Goal: Check status

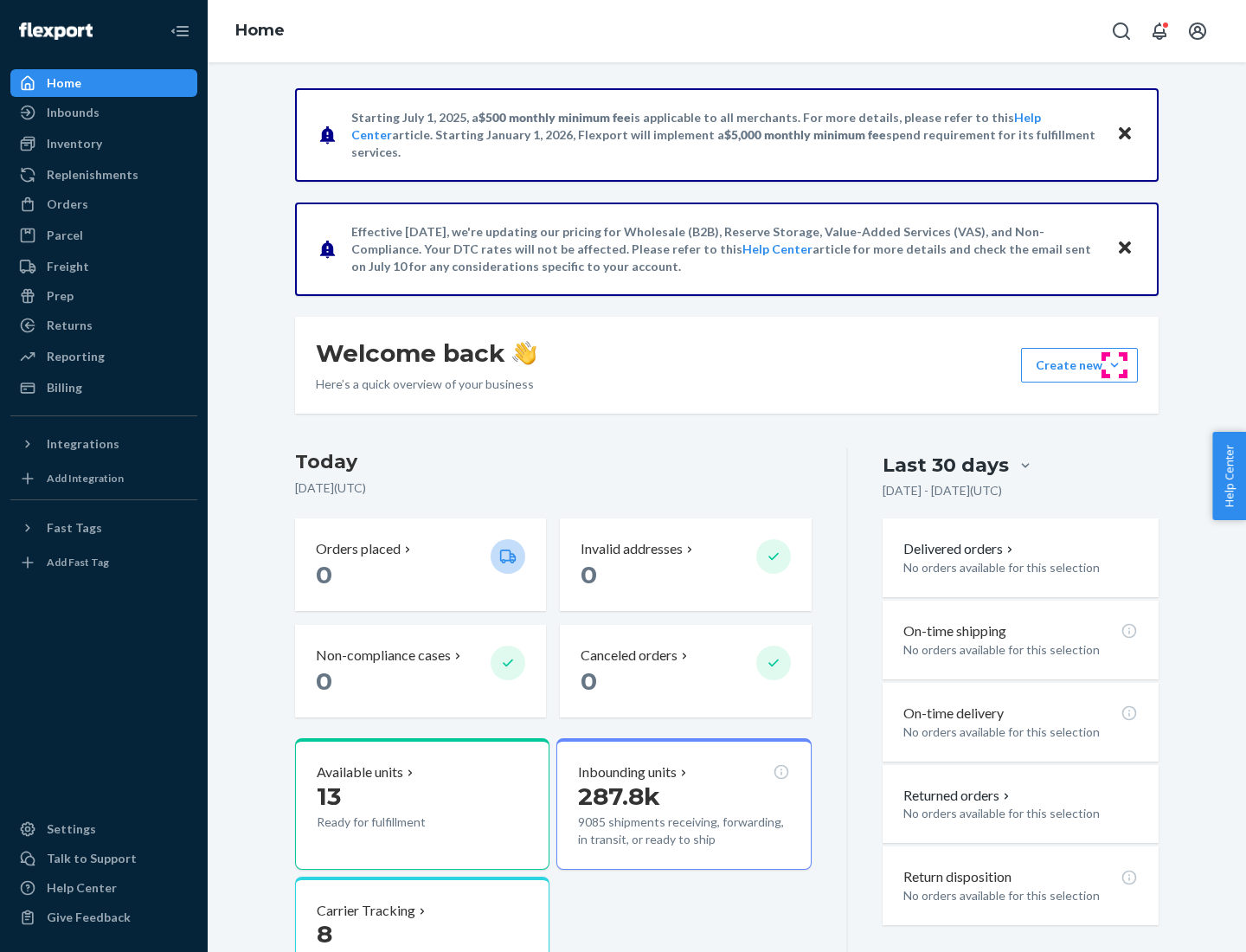
click at [1114, 365] on button "Create new Create new inbound Create new order Create new product" at bounding box center [1079, 365] width 117 height 35
click at [71, 112] on div "Inbounds" at bounding box center [73, 112] width 53 height 17
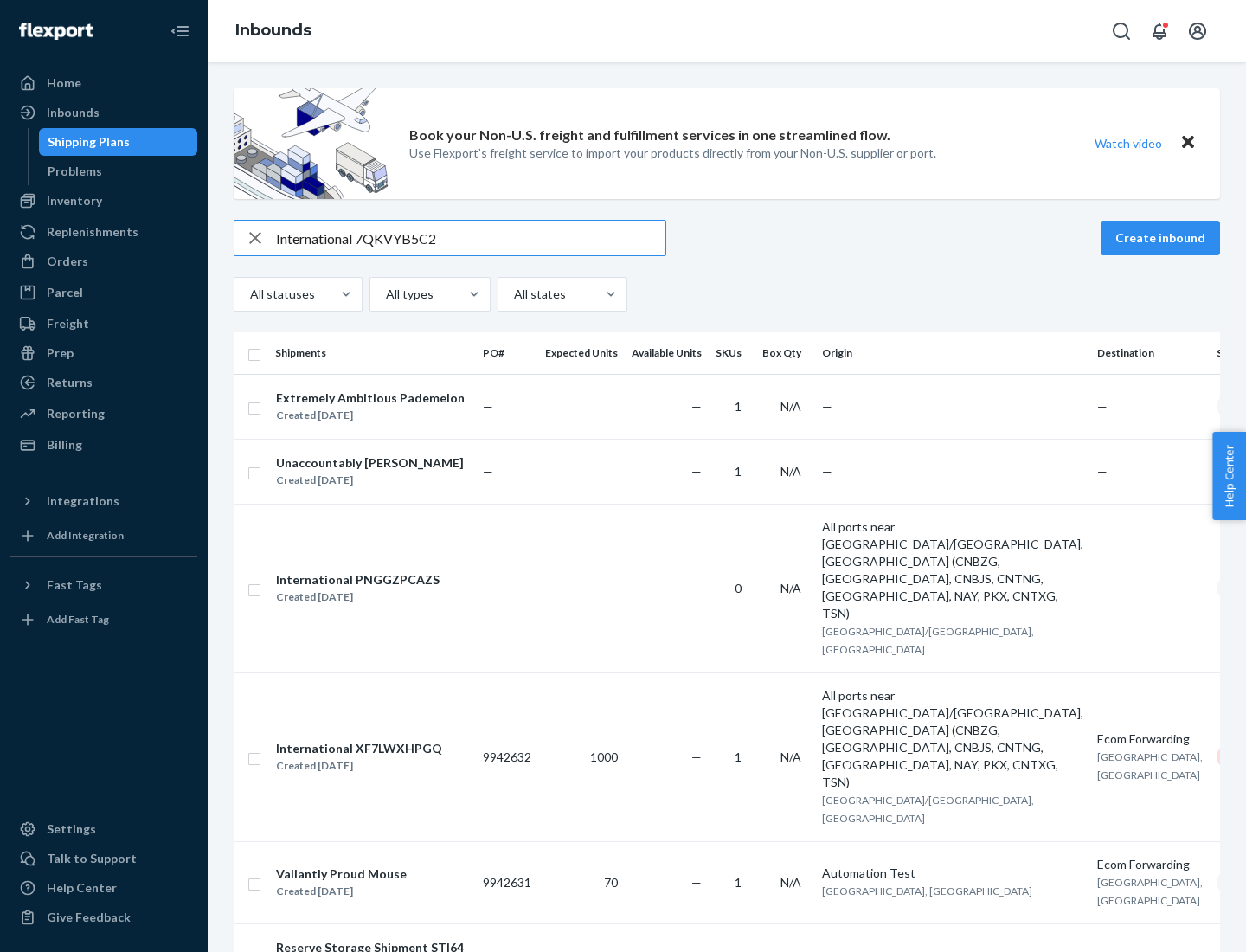
type input "International 7QKVYB5C29"
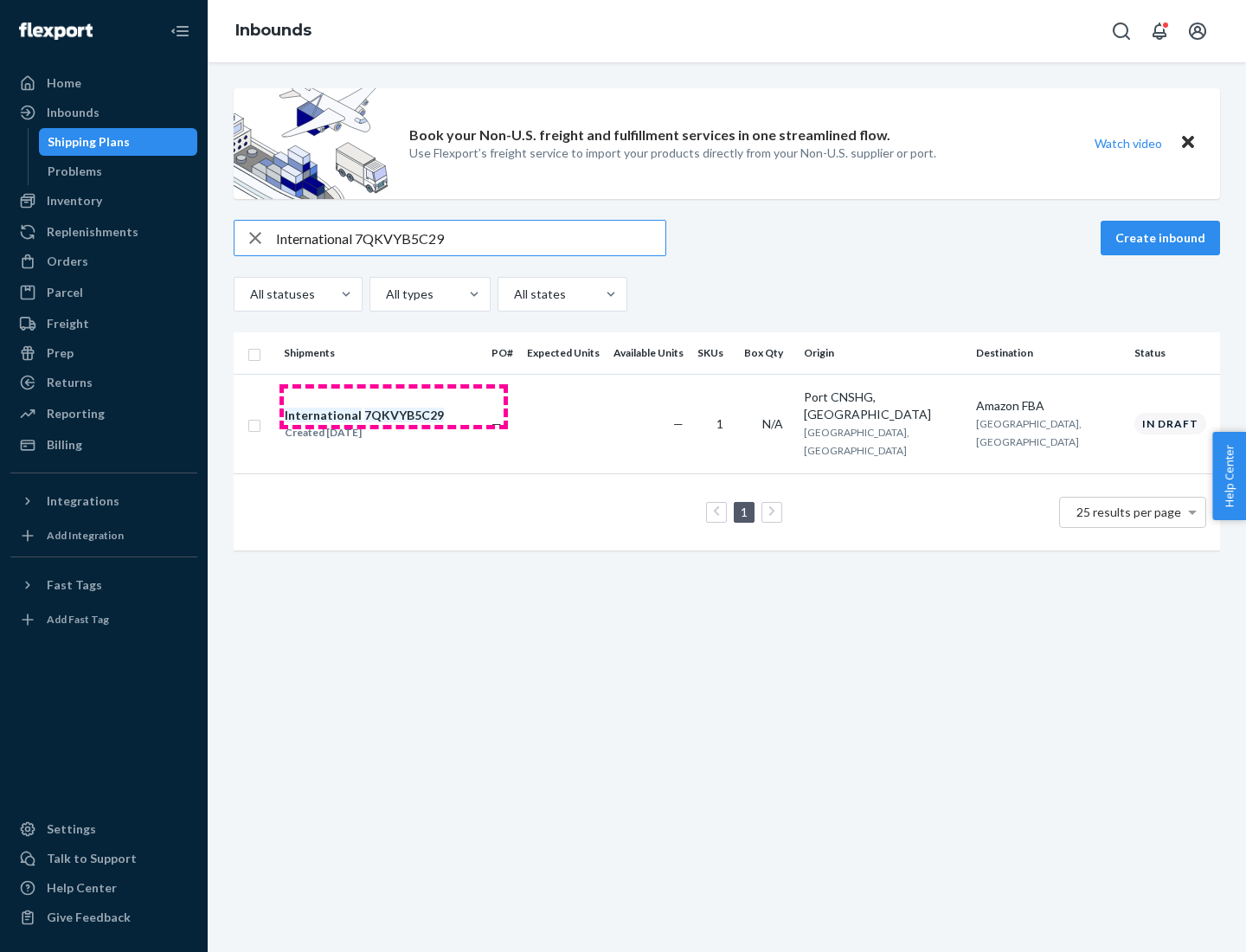
click at [394, 424] on div "Created [DATE]" at bounding box center [364, 432] width 160 height 17
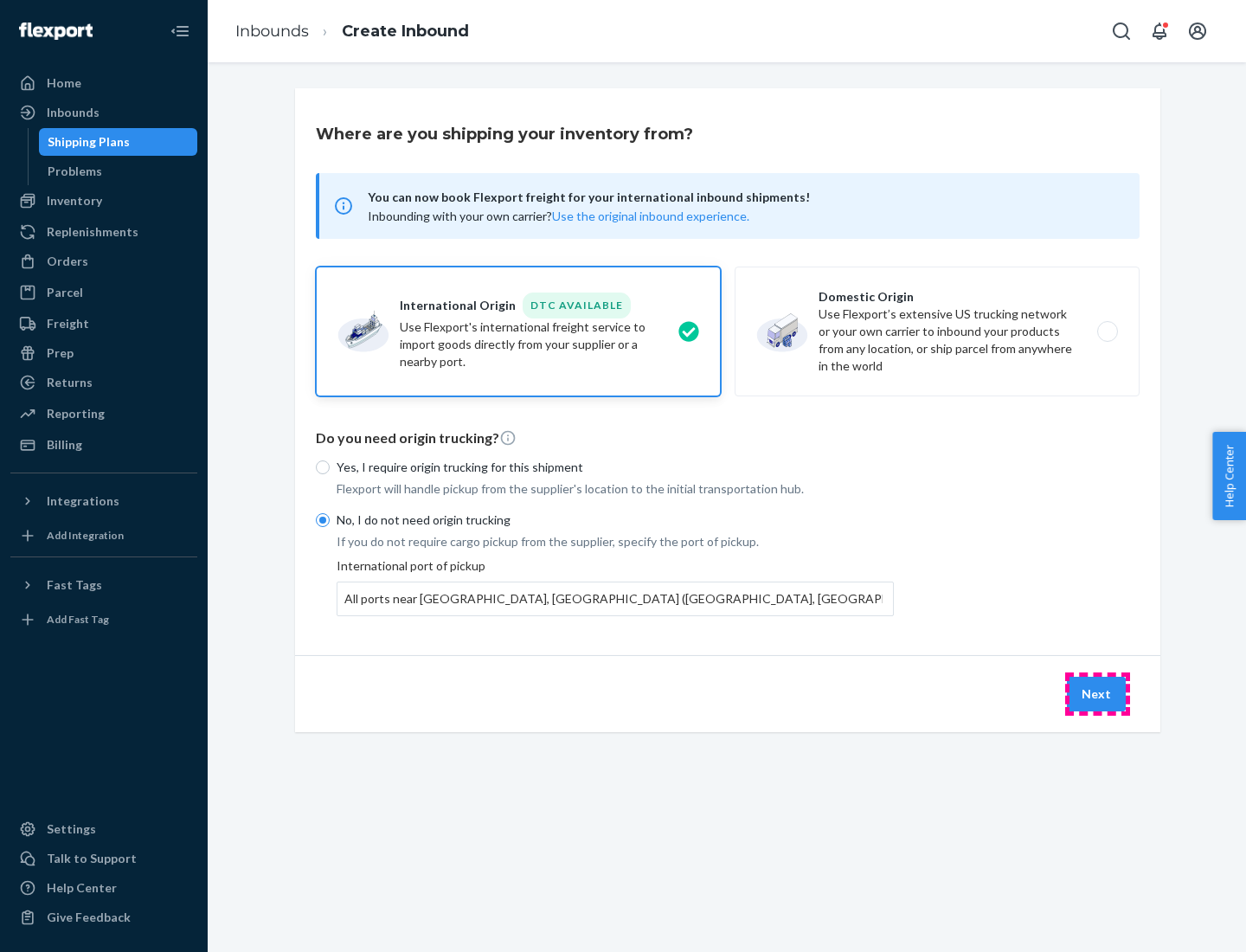
click at [1097, 693] on button "Next" at bounding box center [1096, 694] width 58 height 35
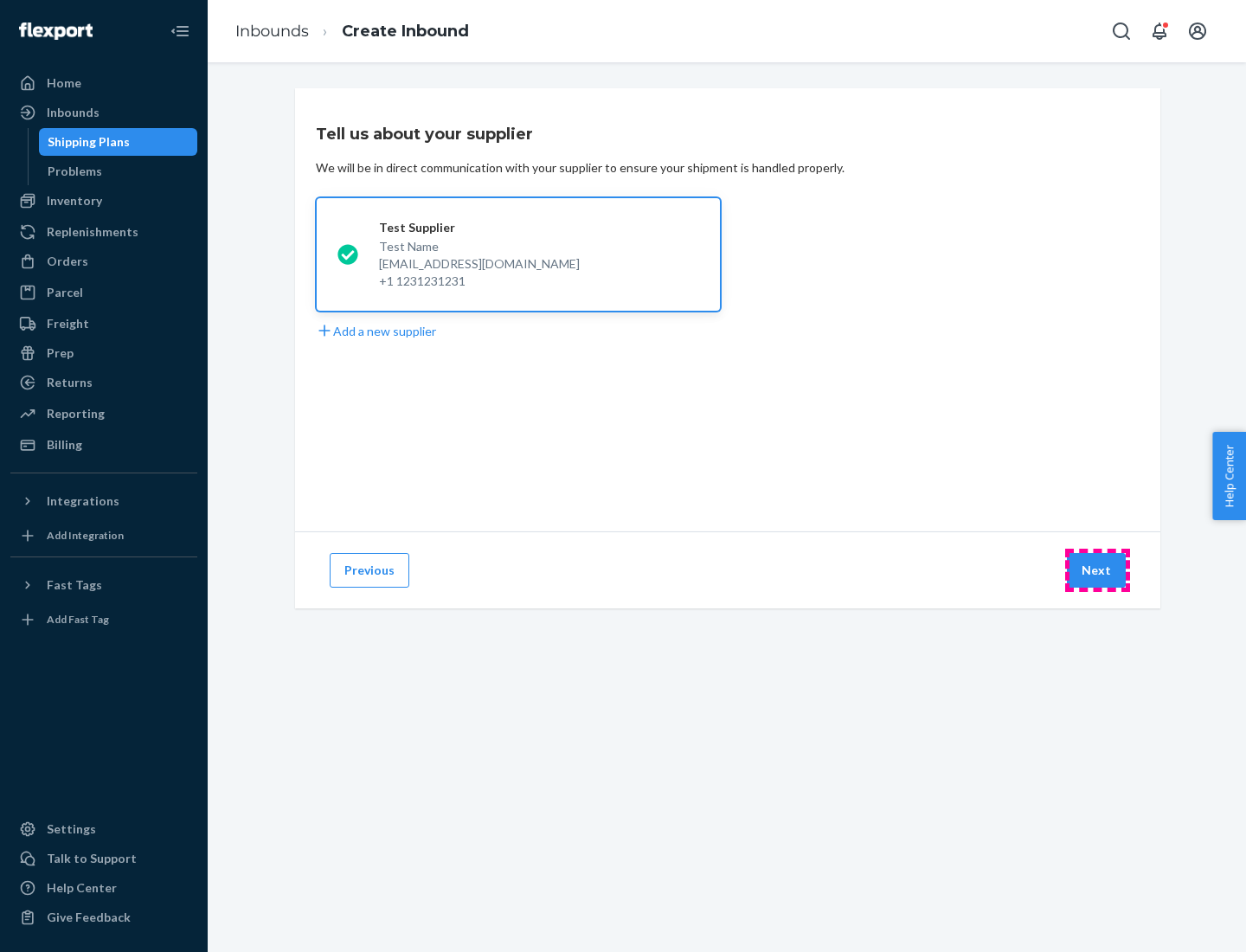
click at [1097, 570] on button "Next" at bounding box center [1096, 570] width 58 height 35
